Goal: Task Accomplishment & Management: Complete application form

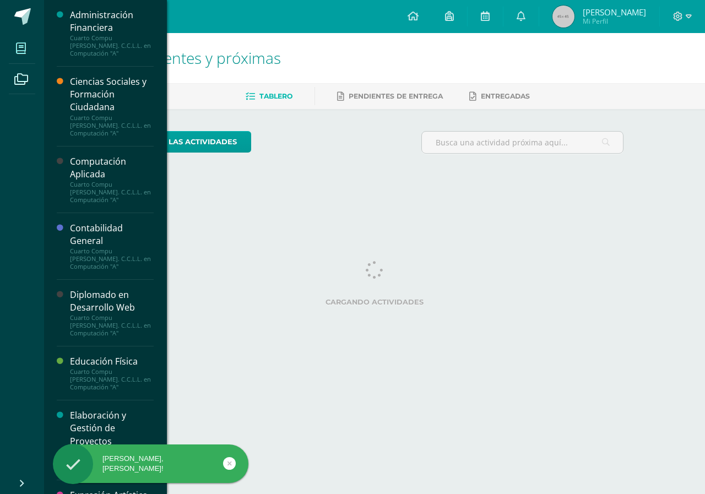
click at [25, 53] on icon at bounding box center [21, 48] width 10 height 11
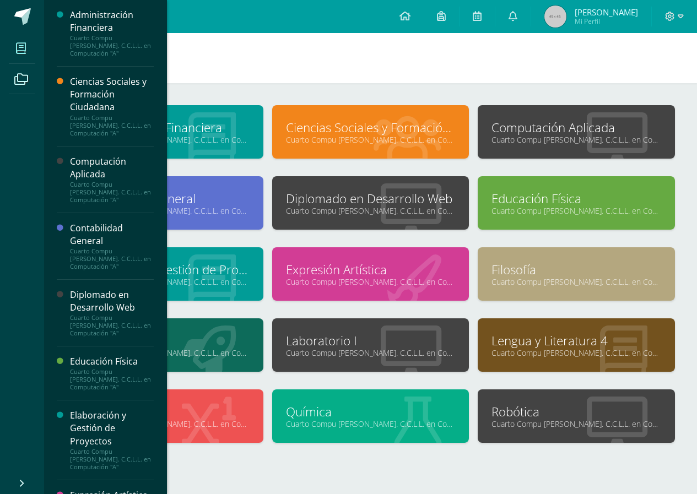
click at [409, 349] on link "Cuarto Compu [PERSON_NAME]. C.C.L.L. en Computación "A"" at bounding box center [371, 353] width 170 height 10
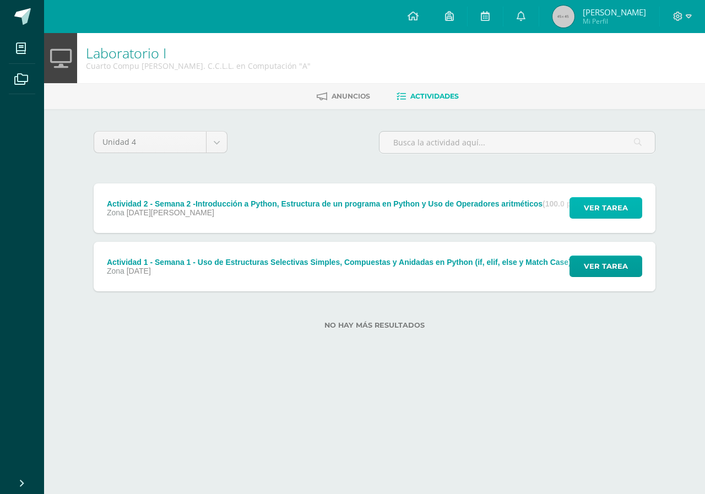
click at [604, 213] on span "Ver tarea" at bounding box center [606, 208] width 44 height 20
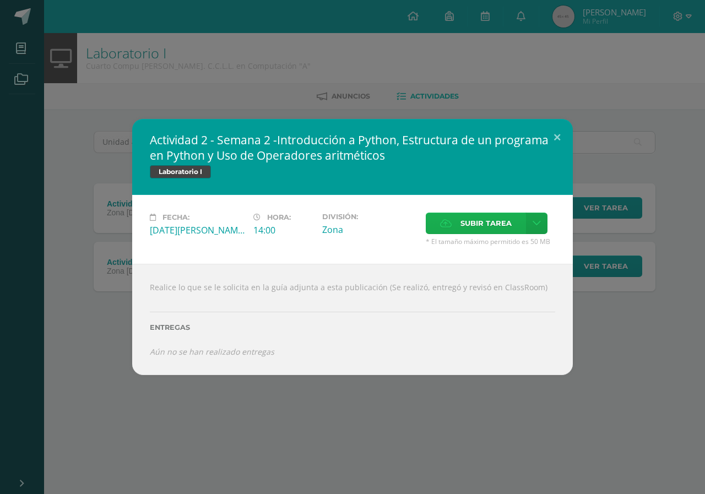
click at [486, 223] on span "Subir tarea" at bounding box center [485, 223] width 51 height 20
click at [0, 0] on input "Subir tarea" at bounding box center [0, 0] width 0 height 0
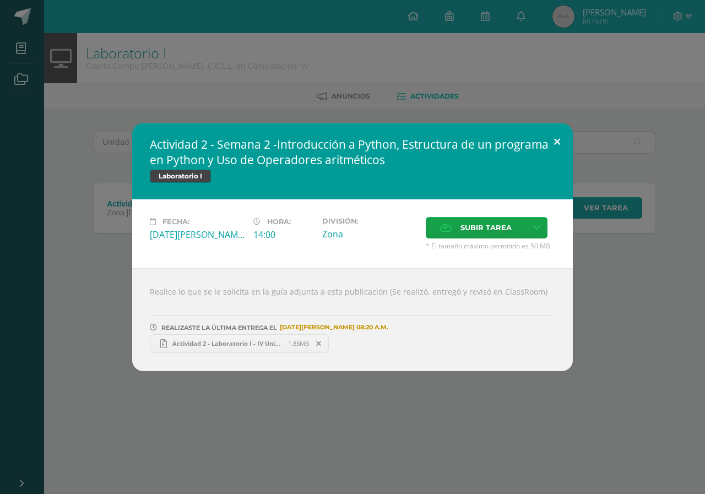
click at [554, 145] on button at bounding box center [556, 141] width 31 height 37
